Goal: Information Seeking & Learning: Learn about a topic

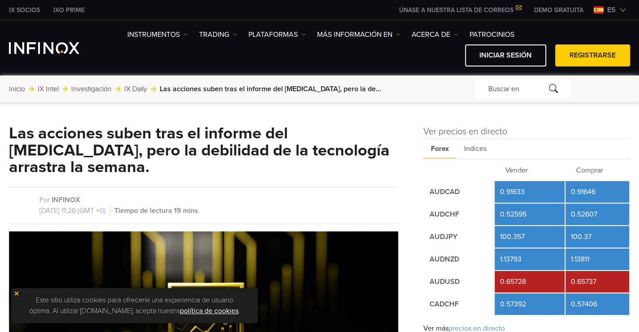
click at [624, 8] on img at bounding box center [623, 9] width 7 height 7
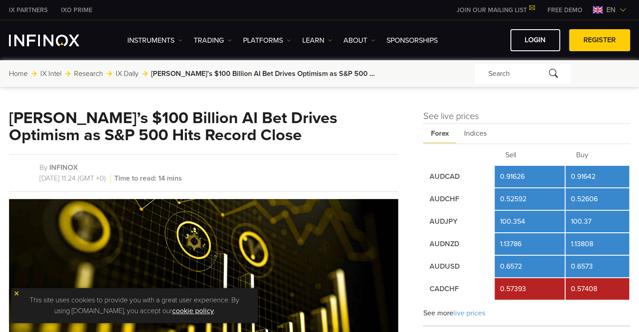
drag, startPoint x: 0, startPoint y: 0, endPoint x: 609, endPoint y: 11, distance: 608.9
click at [609, 11] on span "en" at bounding box center [611, 9] width 17 height 11
click at [624, 9] on img at bounding box center [623, 9] width 7 height 7
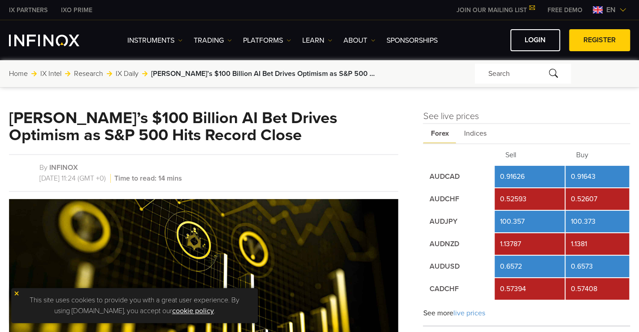
click at [621, 8] on img at bounding box center [623, 9] width 7 height 7
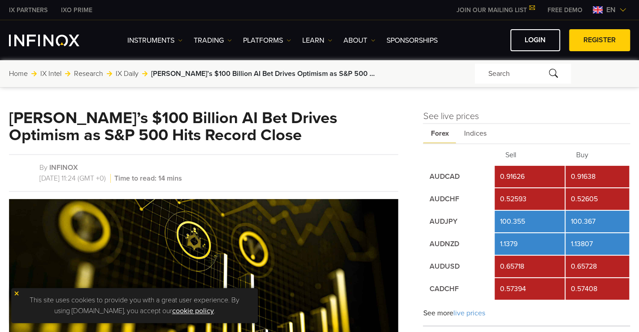
click at [625, 10] on img at bounding box center [623, 9] width 7 height 7
click at [624, 9] on img at bounding box center [623, 9] width 7 height 7
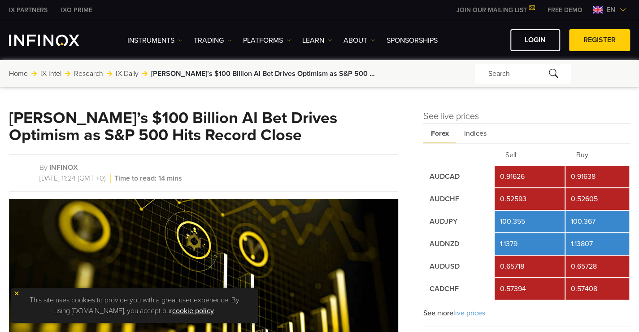
click at [615, 9] on span "en" at bounding box center [611, 9] width 17 height 11
click at [622, 13] on div "en" at bounding box center [610, 9] width 41 height 11
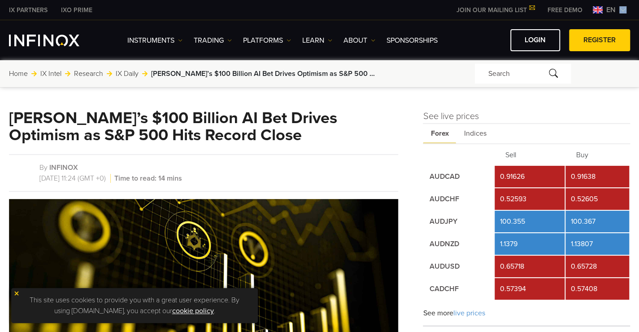
click at [620, 8] on img at bounding box center [623, 9] width 7 height 7
click at [613, 9] on span "en" at bounding box center [611, 9] width 17 height 11
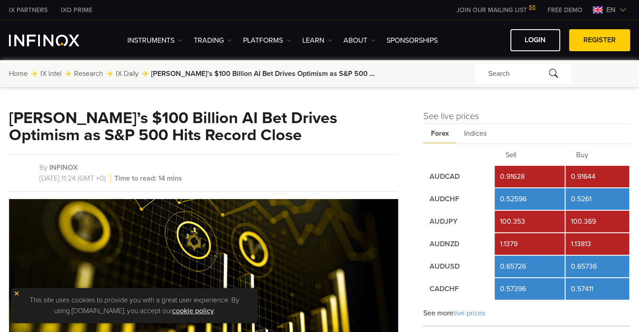
click at [610, 9] on span "en" at bounding box center [611, 9] width 17 height 11
